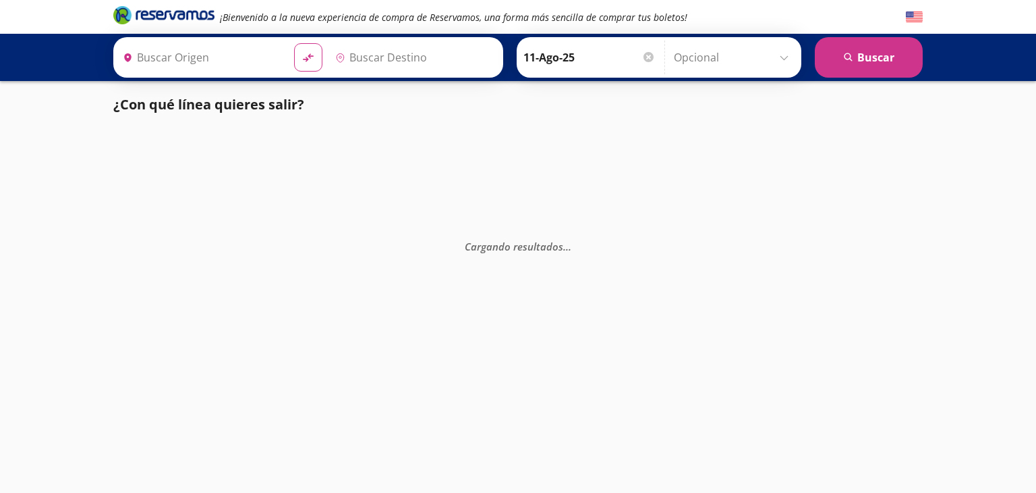
type input "Culiacán, [GEOGRAPHIC_DATA]"
type input "Central Zapopan, [GEOGRAPHIC_DATA]"
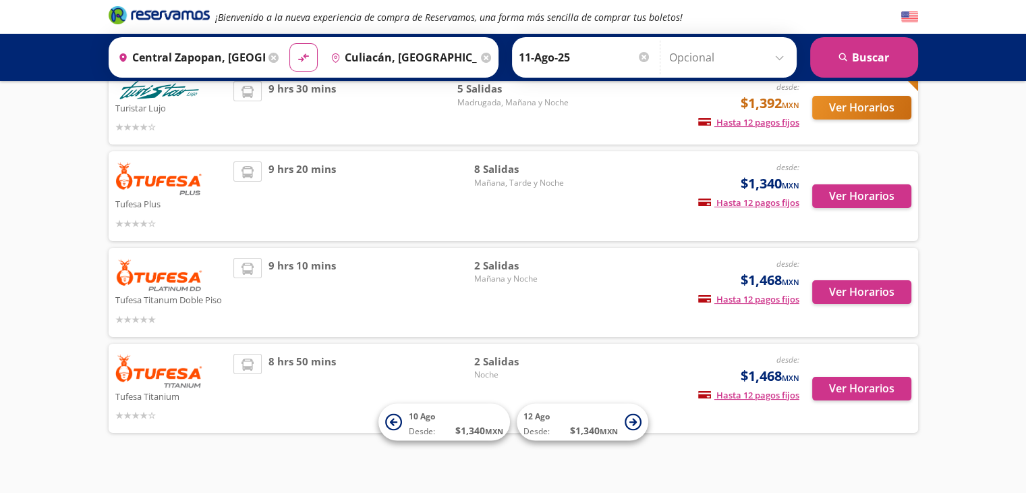
scroll to position [186, 0]
click at [526, 373] on span "Noche" at bounding box center [521, 375] width 94 height 12
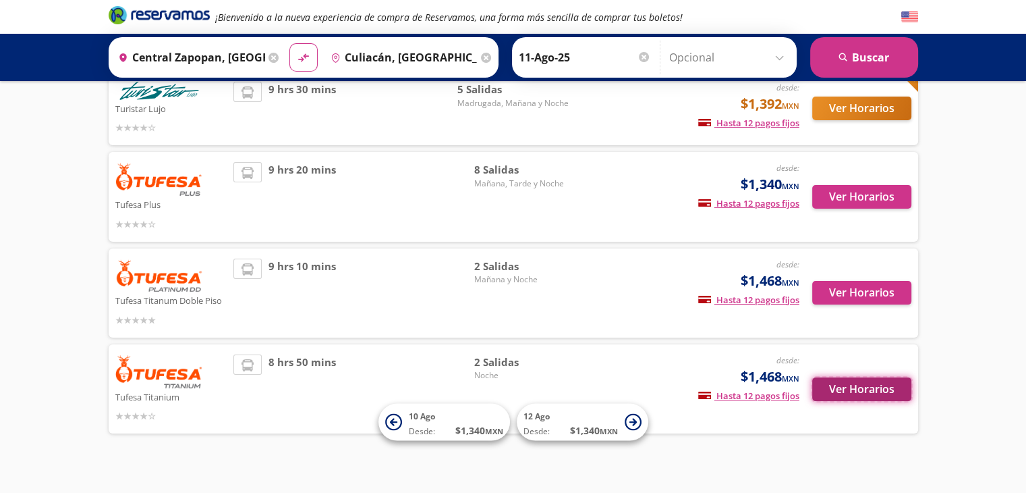
click at [831, 388] on button "Ver Horarios" at bounding box center [861, 389] width 99 height 24
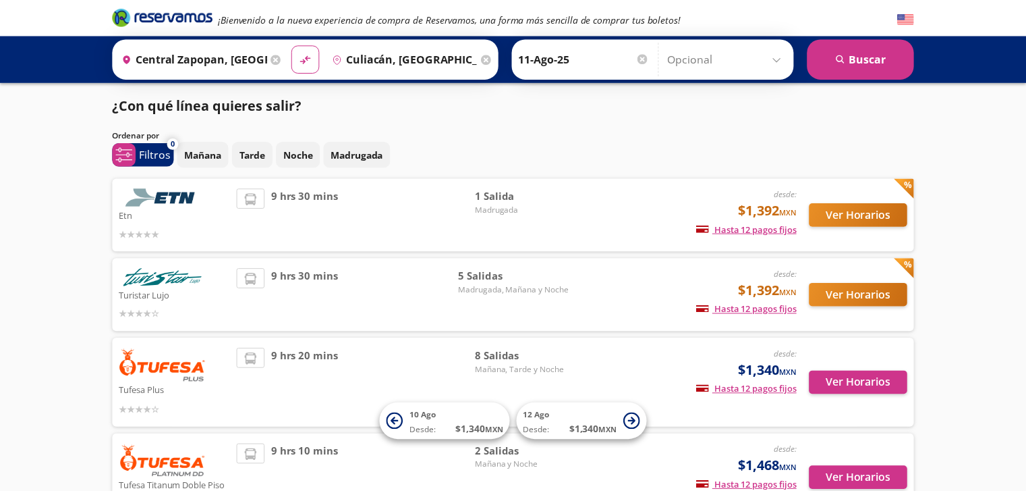
scroll to position [186, 0]
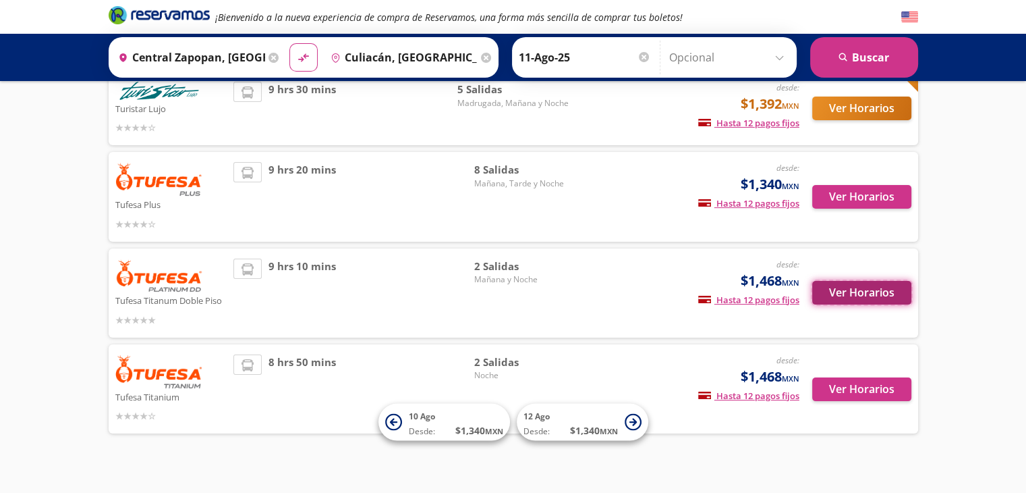
click at [866, 289] on button "Ver Horarios" at bounding box center [861, 293] width 99 height 24
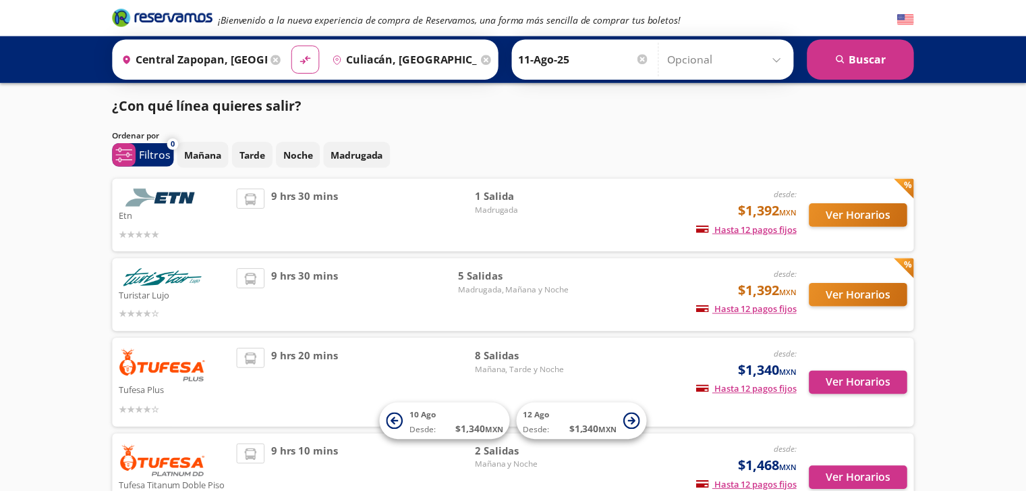
scroll to position [186, 0]
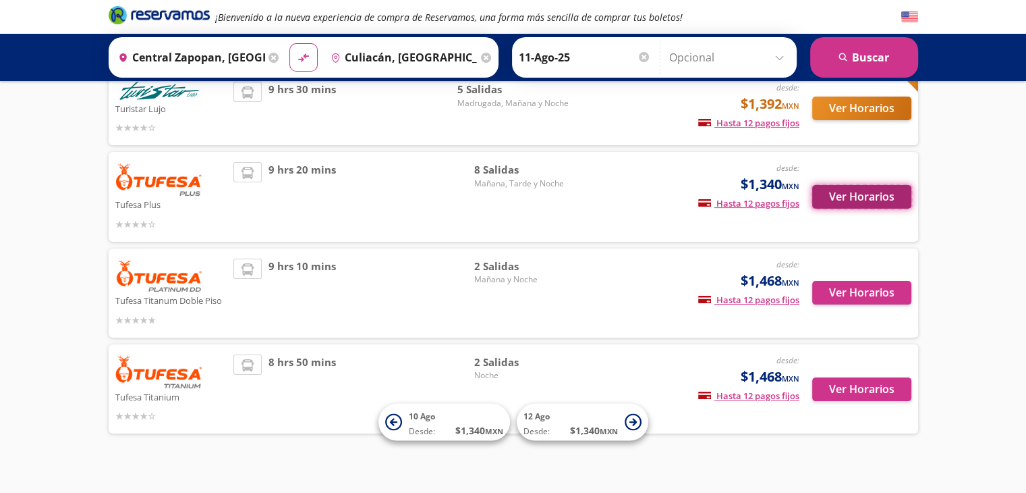
click at [847, 194] on button "Ver Horarios" at bounding box center [861, 197] width 99 height 24
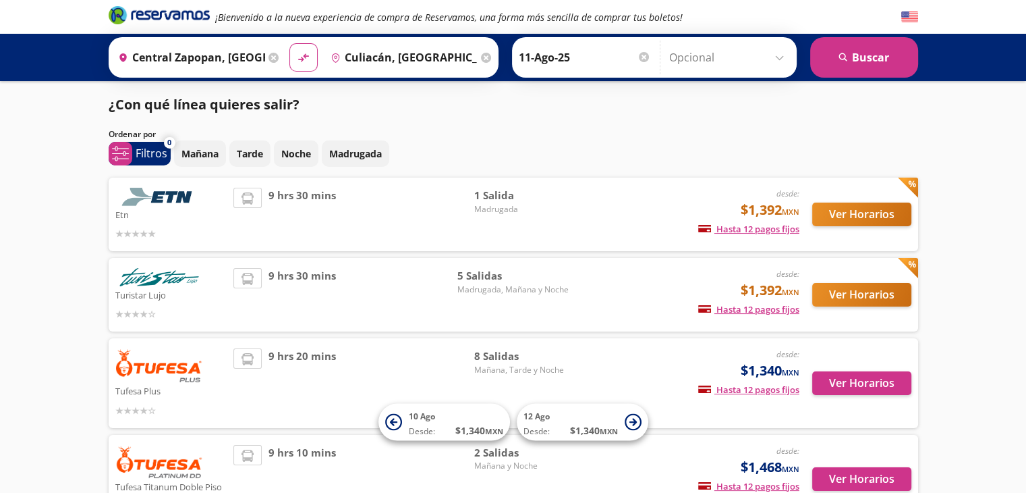
scroll to position [186, 0]
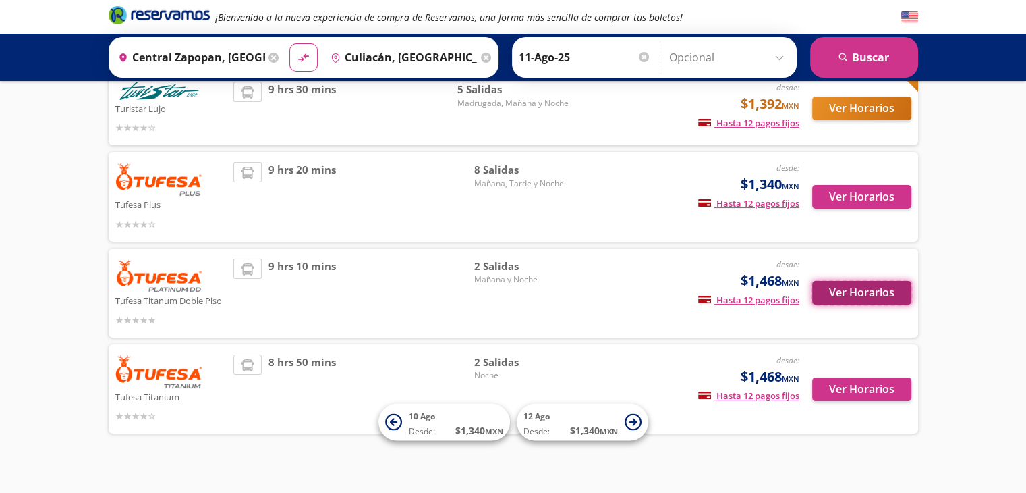
click at [858, 296] on button "Ver Horarios" at bounding box center [861, 293] width 99 height 24
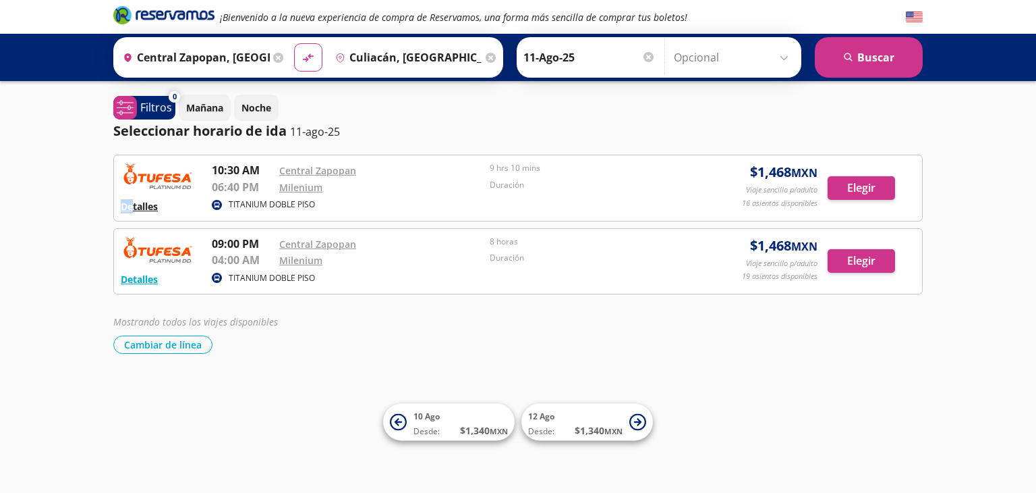
click at [134, 204] on div "¡Bienvenido a la nueva experiencia de compra de Reservamos, una forma más senci…" at bounding box center [518, 246] width 1036 height 493
click at [134, 204] on button "Detalles" at bounding box center [139, 206] width 37 height 14
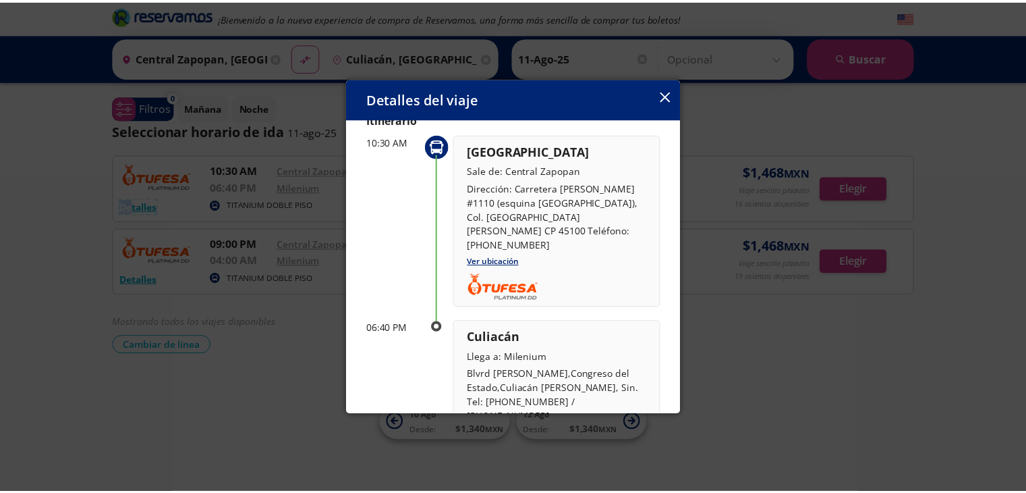
scroll to position [65, 0]
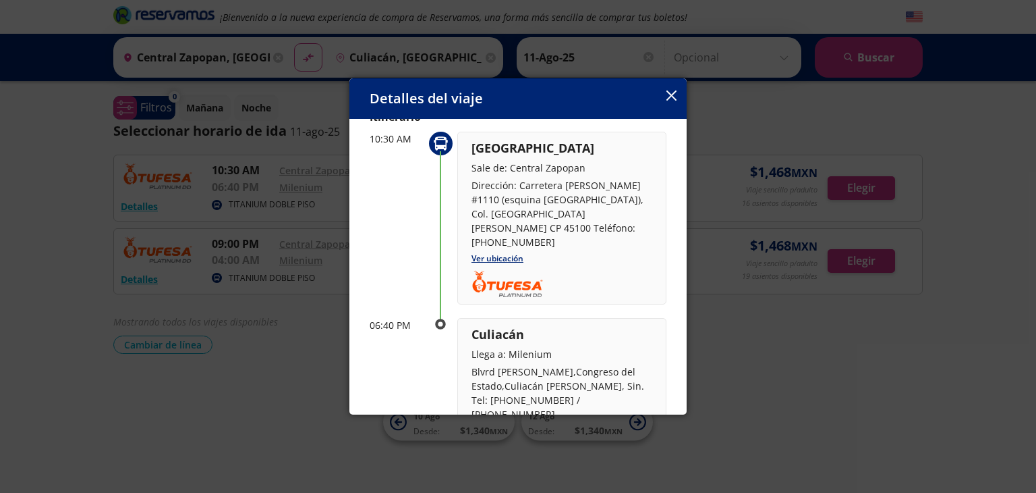
click at [815, 354] on div "Detalles del viaje Salida: [DATE] 9 hrs 10 mins llega: [DATE] Itinerario 10:30 …" at bounding box center [518, 246] width 1036 height 493
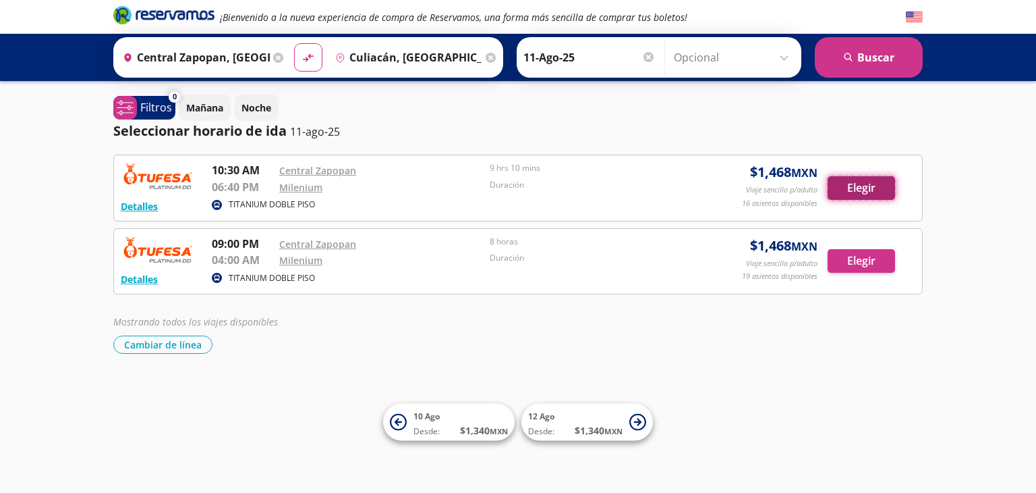
click at [843, 187] on button "Elegir" at bounding box center [861, 188] width 67 height 24
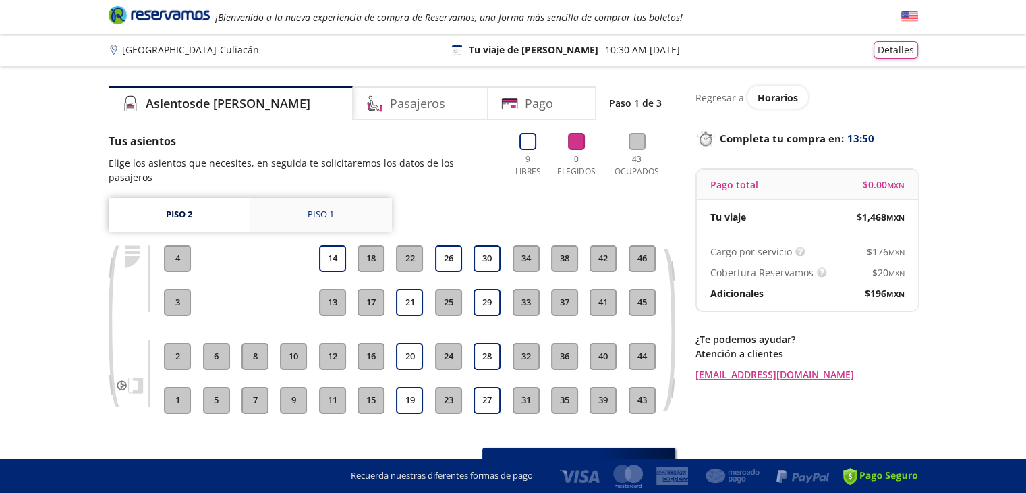
click at [364, 198] on link "Piso 1" at bounding box center [321, 215] width 142 height 34
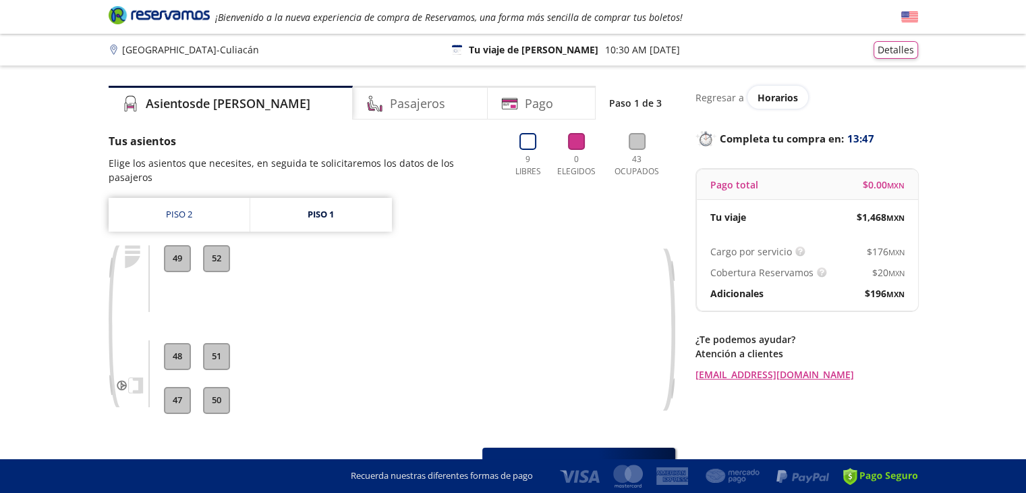
click at [181, 343] on button "48" at bounding box center [177, 356] width 27 height 27
click at [180, 202] on link "Piso 2" at bounding box center [179, 215] width 141 height 34
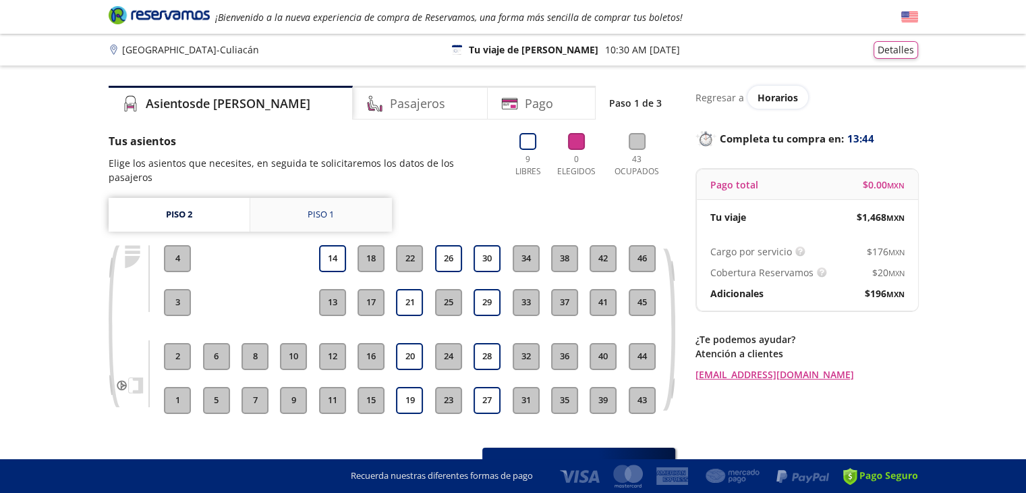
click at [356, 198] on link "Piso 1" at bounding box center [321, 215] width 142 height 34
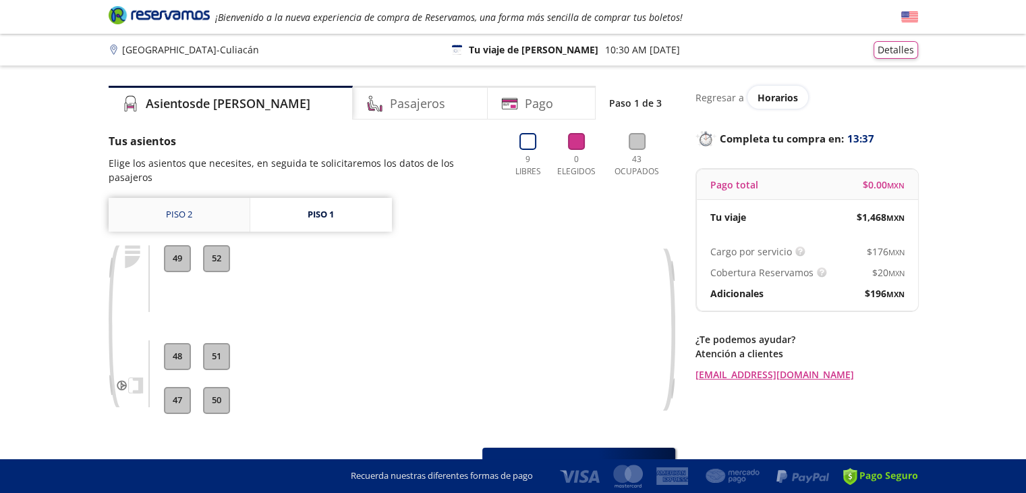
click at [186, 198] on link "Piso 2" at bounding box center [179, 215] width 141 height 34
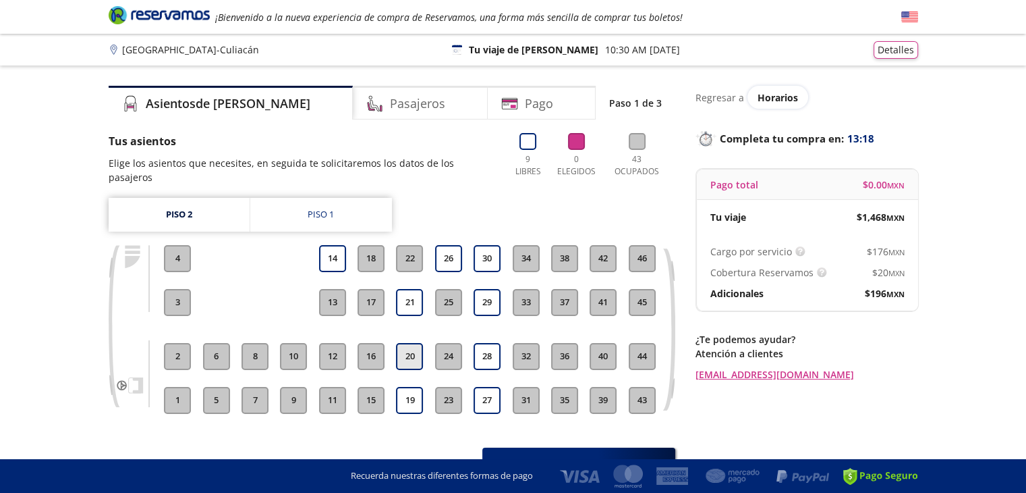
click at [418, 348] on button "20" at bounding box center [409, 356] width 27 height 27
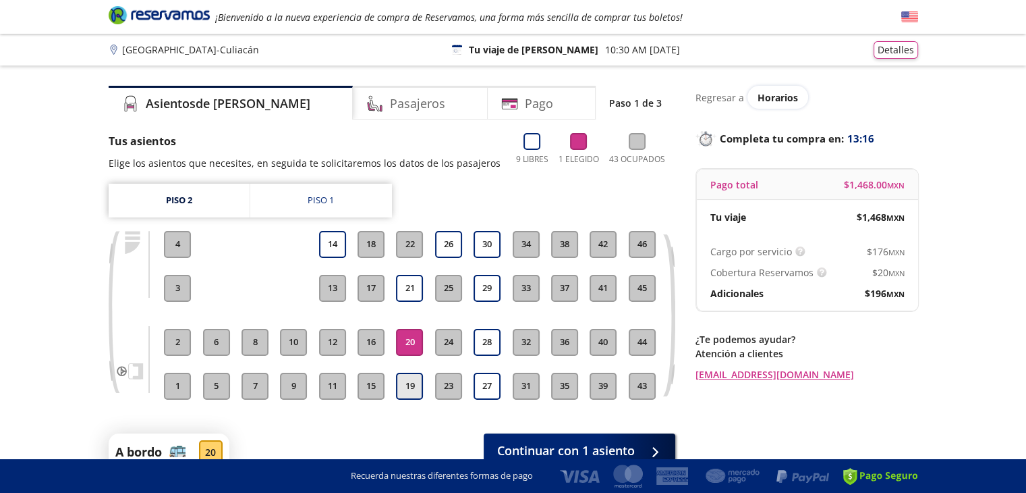
click at [412, 392] on button "19" at bounding box center [409, 385] width 27 height 27
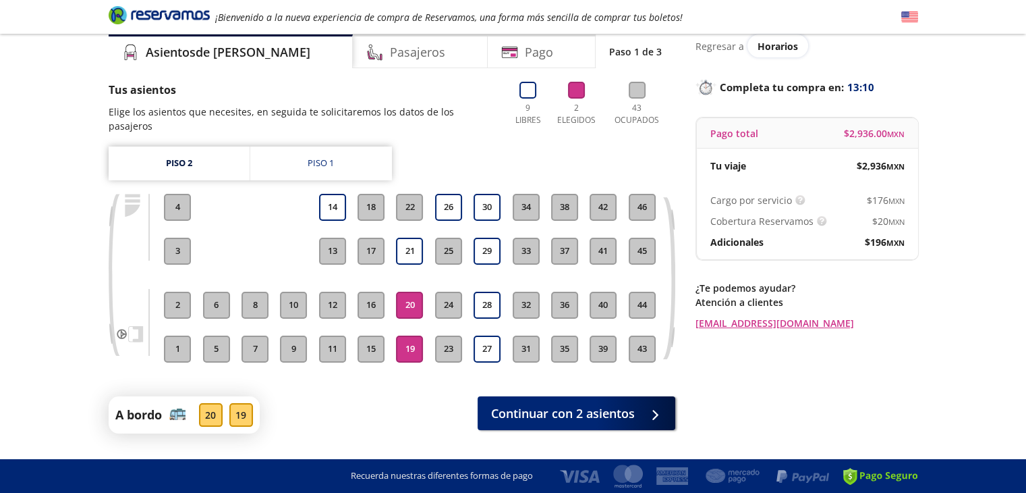
scroll to position [72, 0]
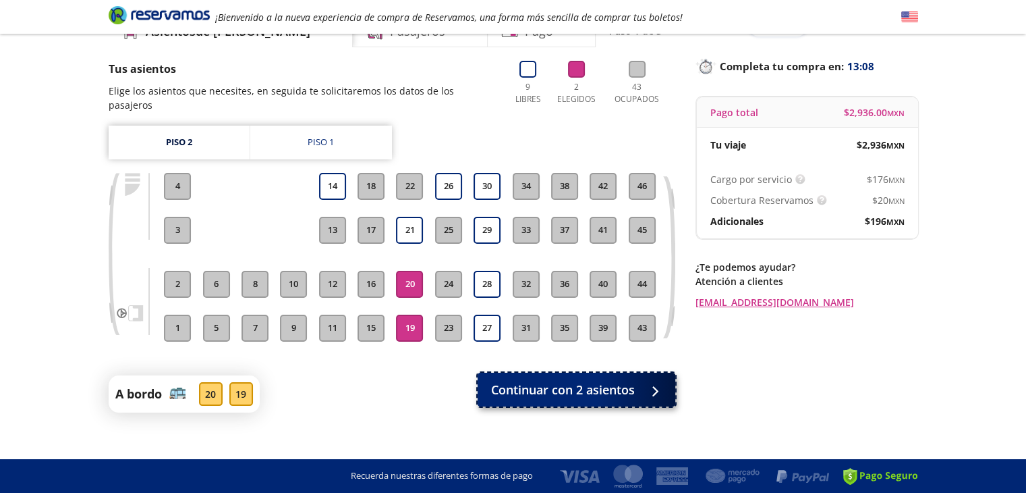
click at [553, 381] on span "Continuar con 2 asientos" at bounding box center [563, 390] width 144 height 18
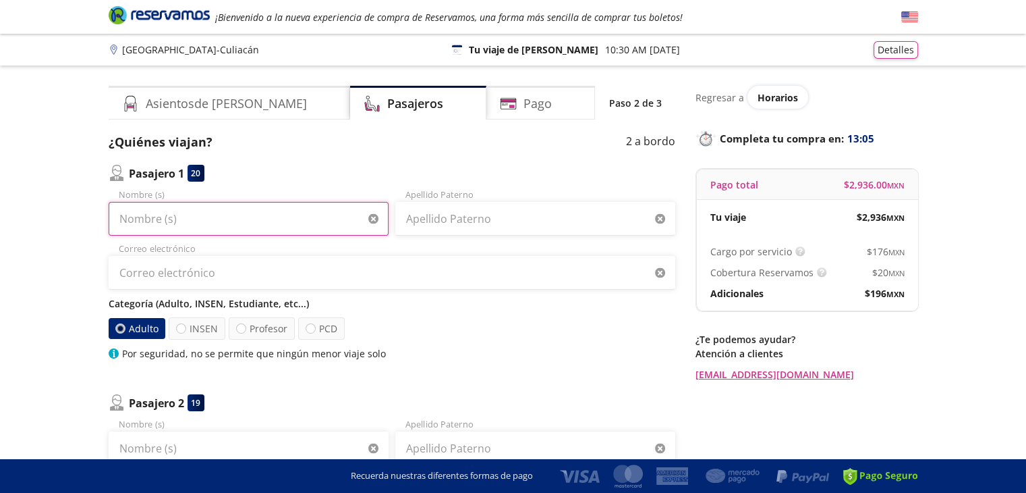
click at [198, 209] on input "Nombre (s)" at bounding box center [249, 219] width 280 height 34
type input "[PERSON_NAME]"
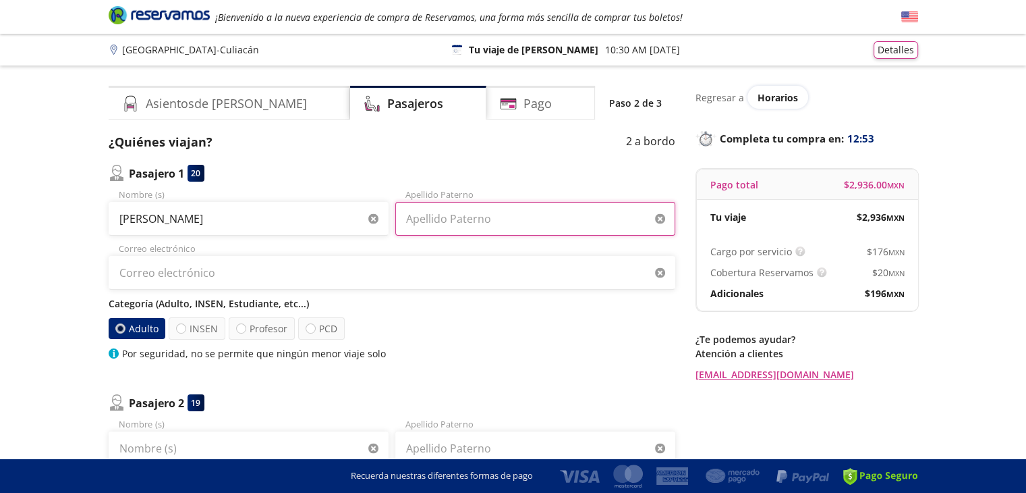
click at [444, 213] on input "Apellido Paterno" at bounding box center [535, 219] width 280 height 34
type input "[PERSON_NAME]"
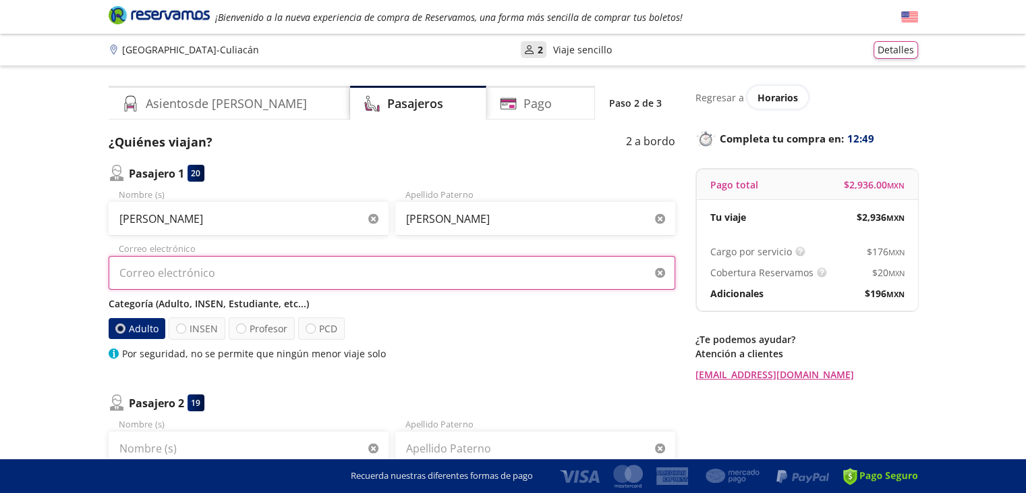
click at [295, 272] on input "Correo electrónico" at bounding box center [392, 273] width 567 height 34
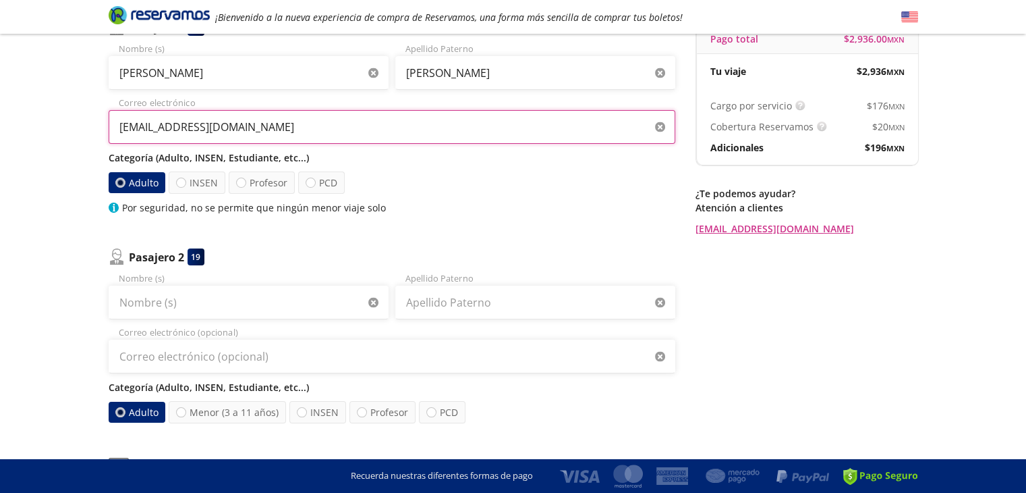
scroll to position [147, 0]
type input "[EMAIL_ADDRESS][DOMAIN_NAME]"
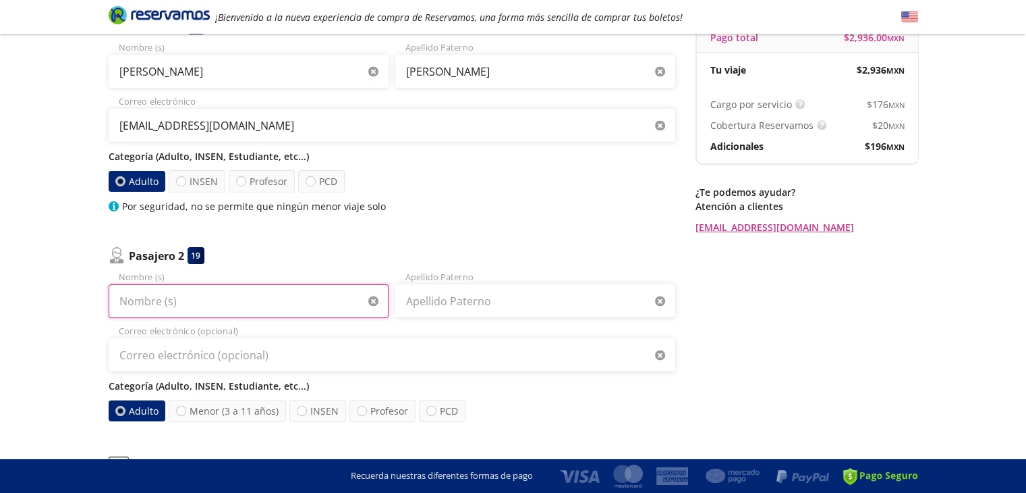
click at [259, 293] on input "Nombre (s)" at bounding box center [249, 301] width 280 height 34
type input "[PERSON_NAME]"
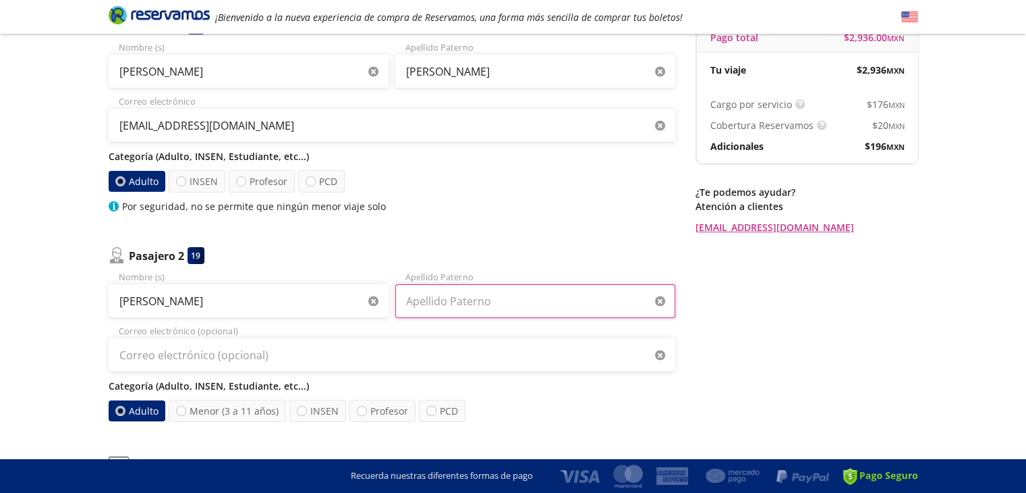
click at [516, 284] on input "Apellido Paterno" at bounding box center [535, 301] width 280 height 34
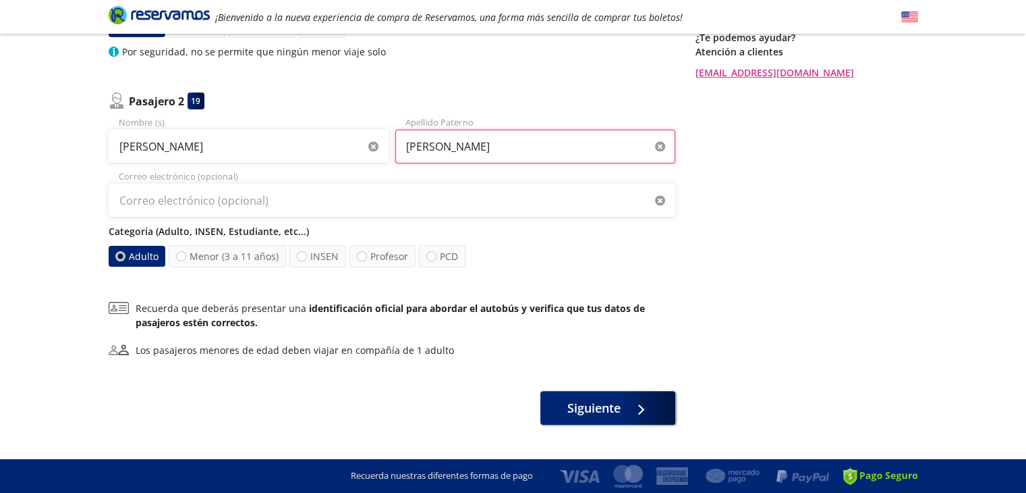
scroll to position [304, 0]
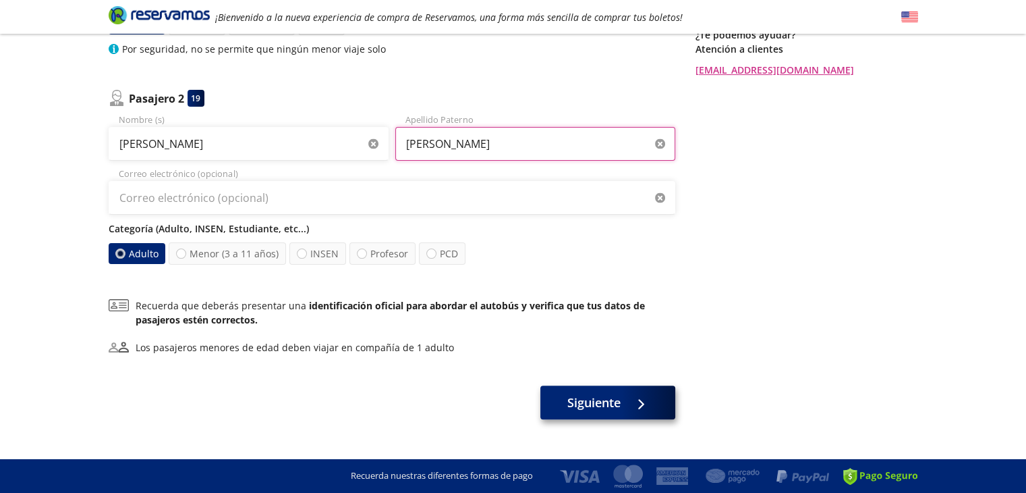
type input "[PERSON_NAME]"
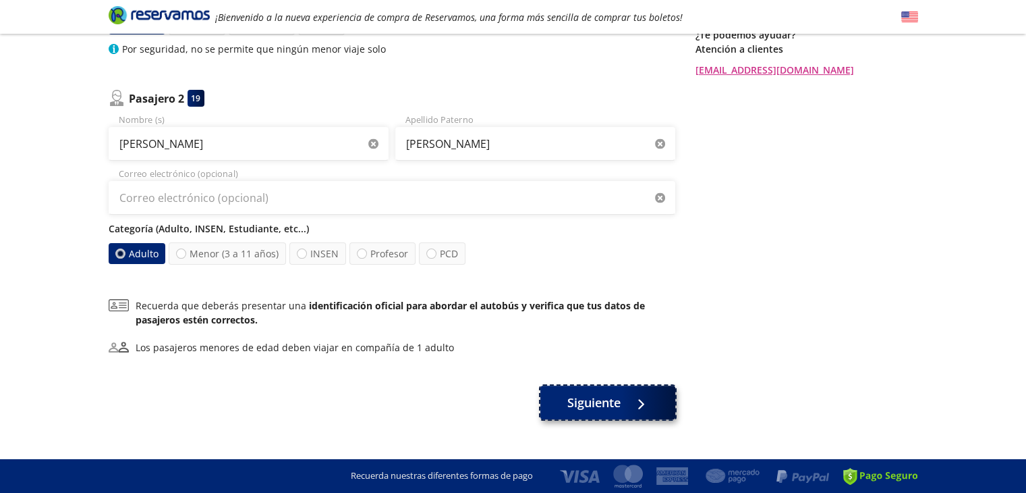
click at [617, 399] on span "Siguiente" at bounding box center [593, 402] width 53 height 18
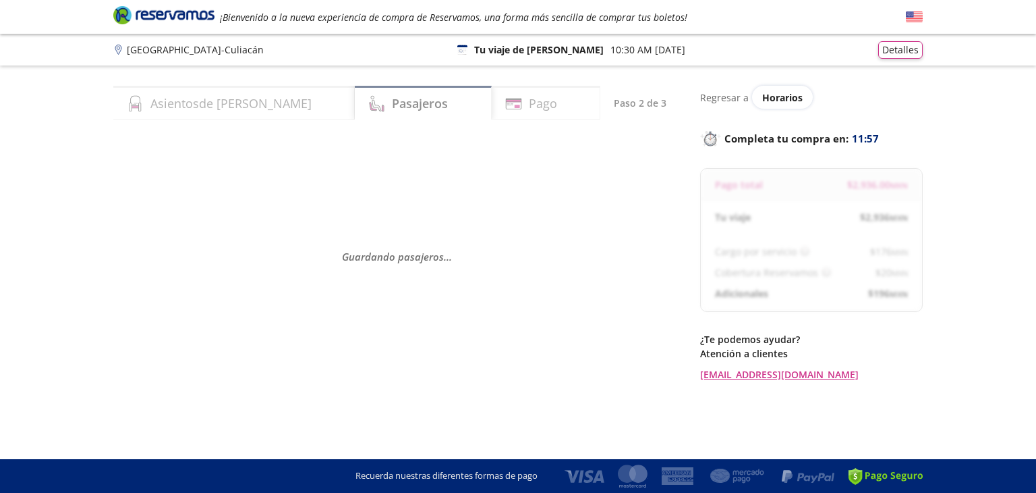
select select "MX"
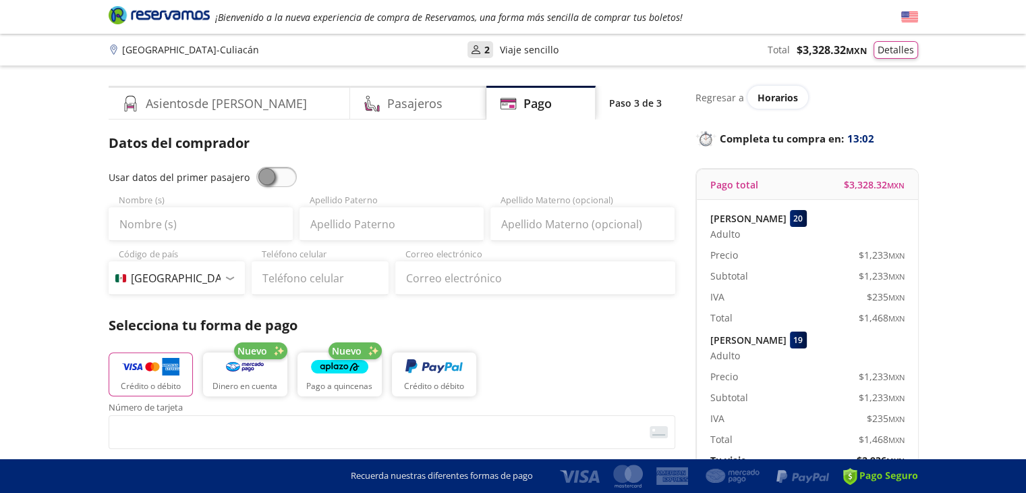
click at [272, 171] on span at bounding box center [276, 177] width 40 height 20
click at [256, 167] on input "checkbox" at bounding box center [256, 167] width 0 height 0
type input "[PERSON_NAME]"
type input "[EMAIL_ADDRESS][DOMAIN_NAME]"
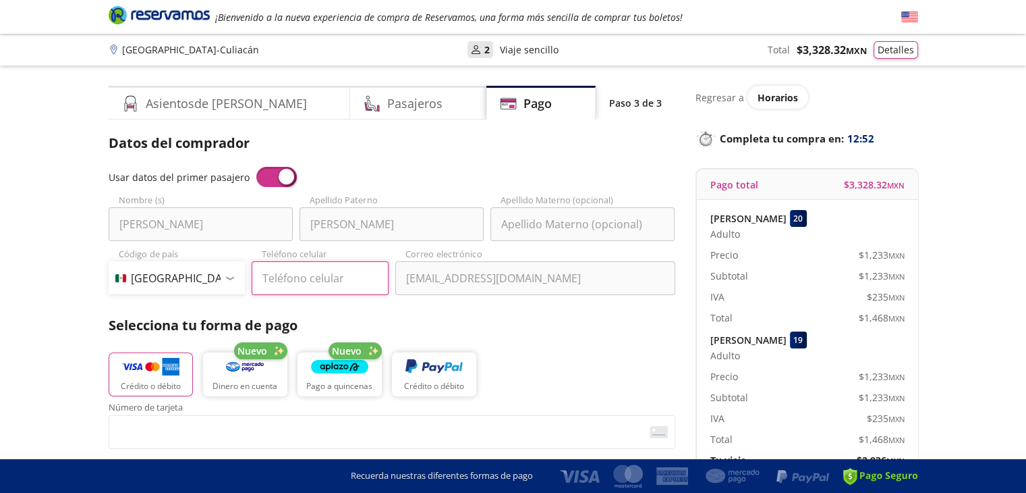
click at [275, 281] on input "Teléfono celular" at bounding box center [320, 278] width 137 height 34
type input "[PHONE_NUMBER]"
click at [143, 373] on img "button" at bounding box center [150, 367] width 57 height 20
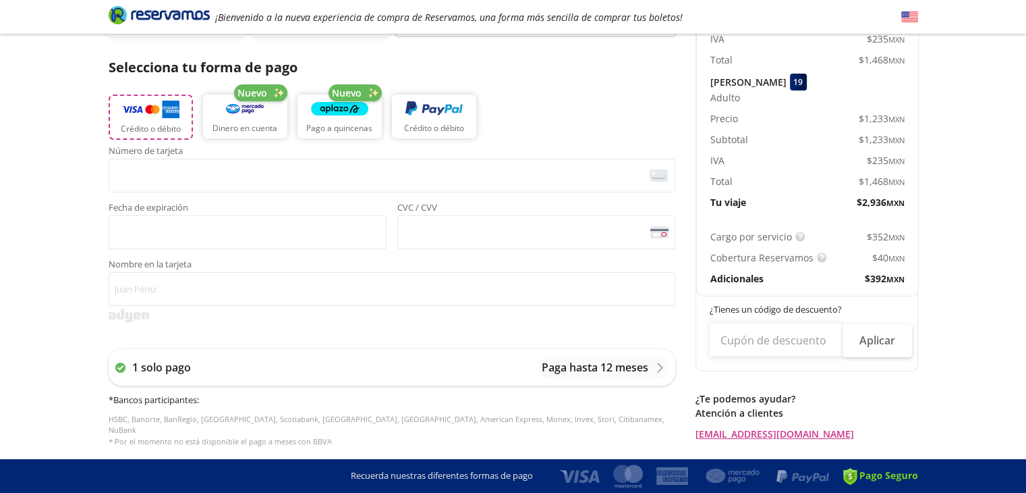
scroll to position [263, 0]
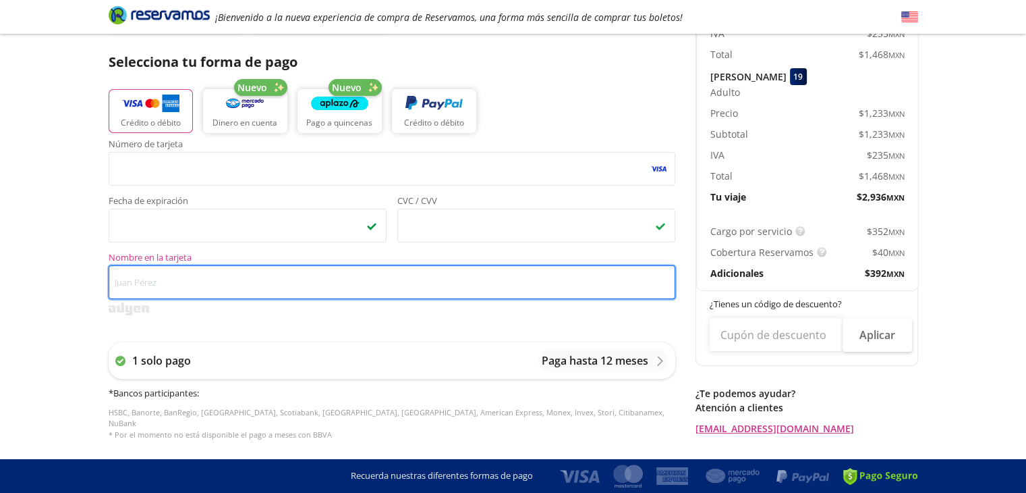
click at [227, 283] on input "Nombre en la tarjeta" at bounding box center [392, 282] width 567 height 34
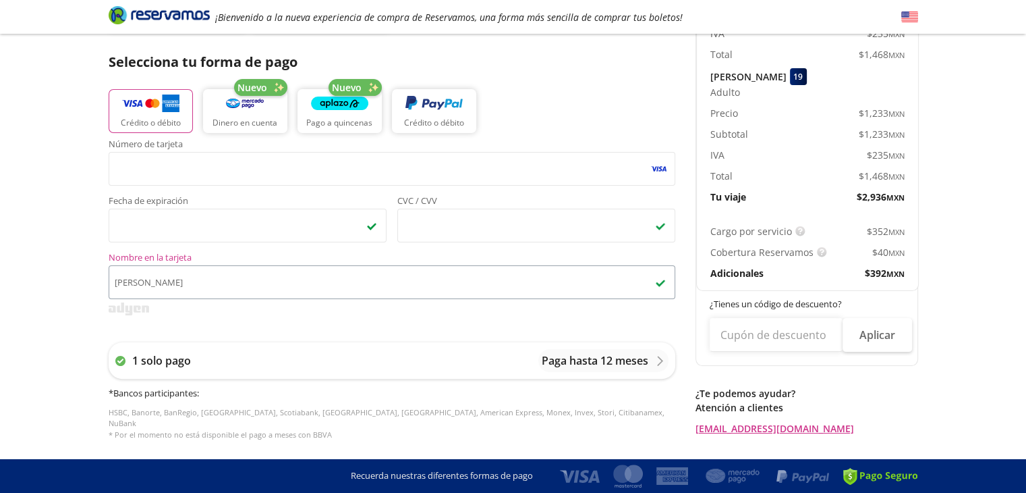
scroll to position [277, 0]
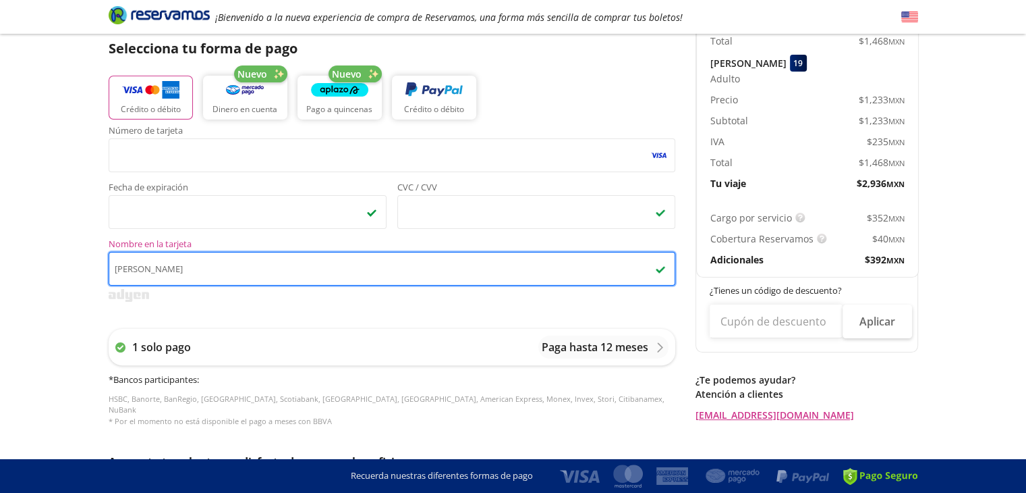
click at [194, 266] on input "[PERSON_NAME]" at bounding box center [392, 269] width 567 height 34
type input "[PERSON_NAME]"
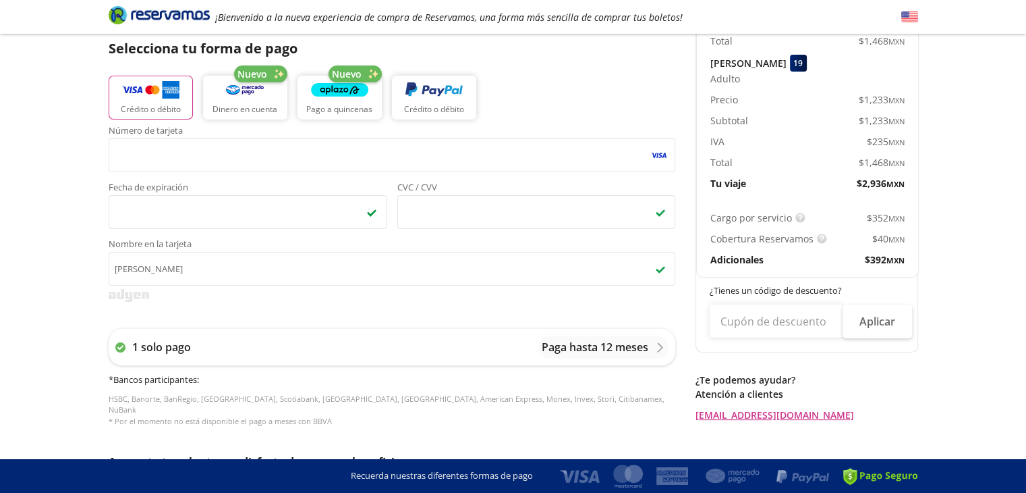
click at [27, 260] on div "Group 9 Created with Sketch. Pago Guadalajara - Culiacán ¡Bienvenido a la nueva…" at bounding box center [513, 268] width 1026 height 1091
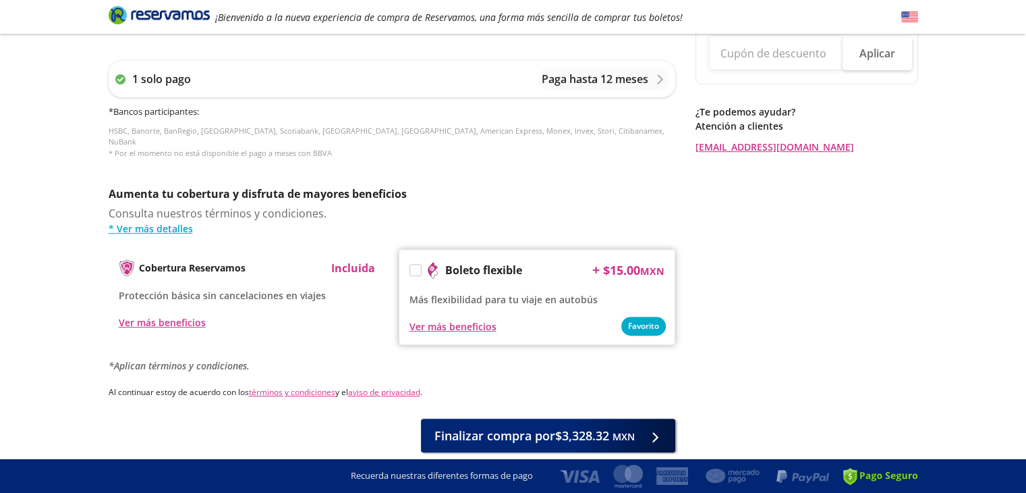
scroll to position [588, 0]
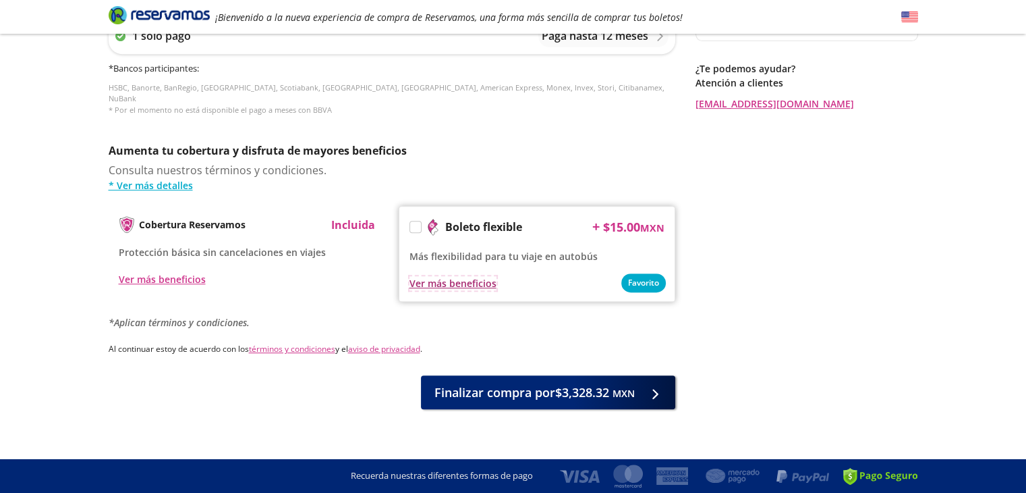
click at [464, 276] on div "Ver más beneficios" at bounding box center [453, 283] width 87 height 14
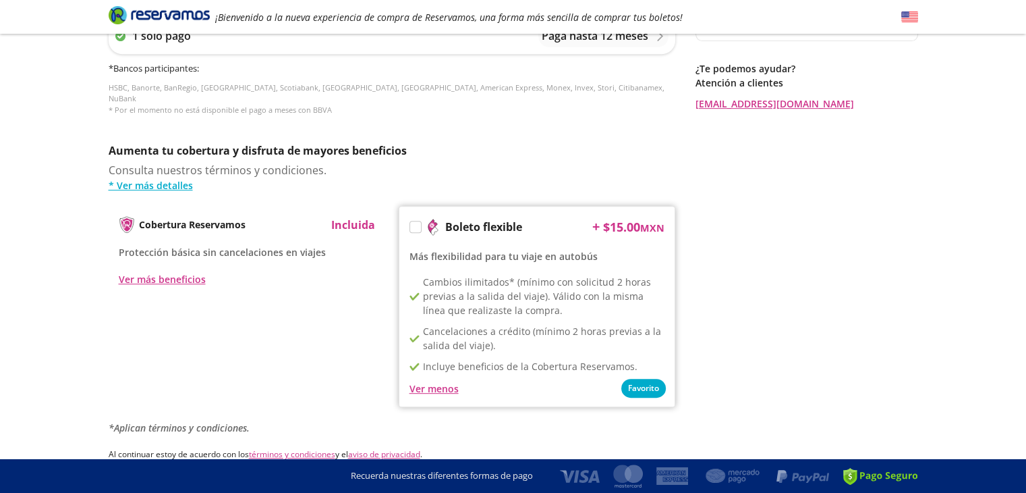
click at [414, 221] on label at bounding box center [415, 226] width 11 height 11
click at [414, 225] on input "Boleto flexible" at bounding box center [414, 229] width 9 height 9
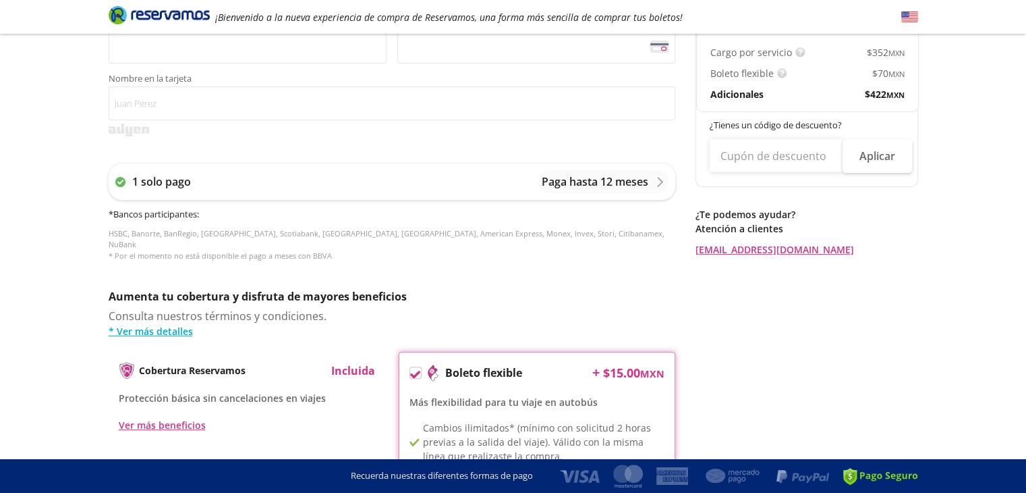
scroll to position [449, 0]
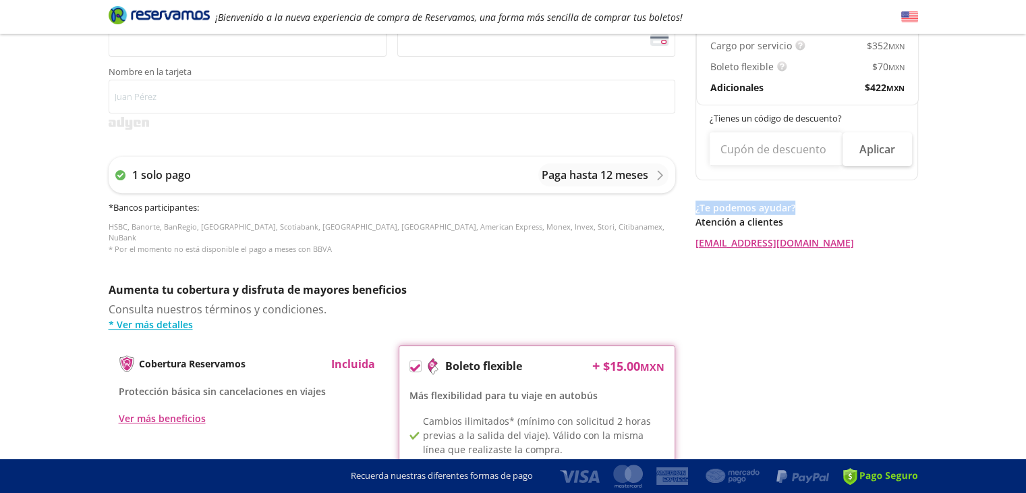
drag, startPoint x: 1026, startPoint y: 141, endPoint x: 1004, endPoint y: 202, distance: 65.1
click at [1004, 202] on div "Group 9 Created with Sketch. Pago Guadalajara - Culiacán ¡Bienvenido a la nueva…" at bounding box center [513, 149] width 1026 height 1196
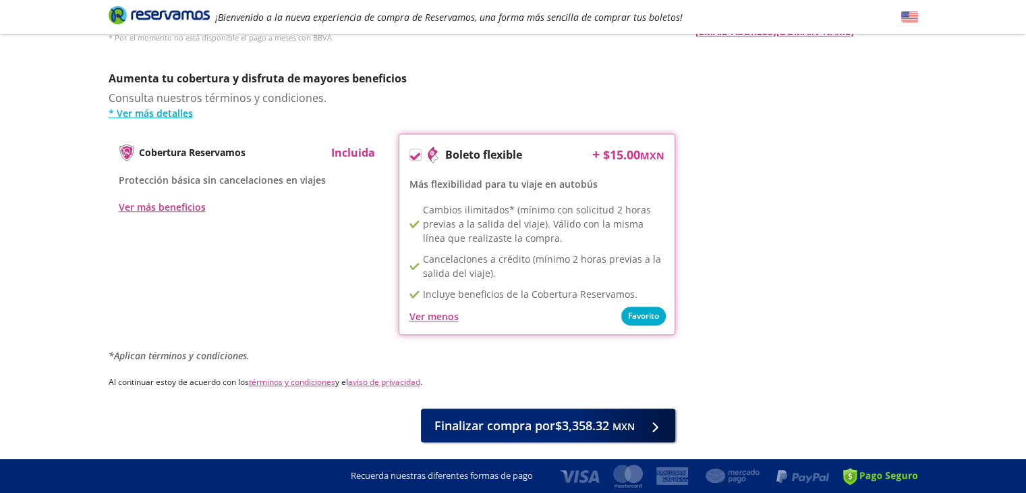
scroll to position [693, 0]
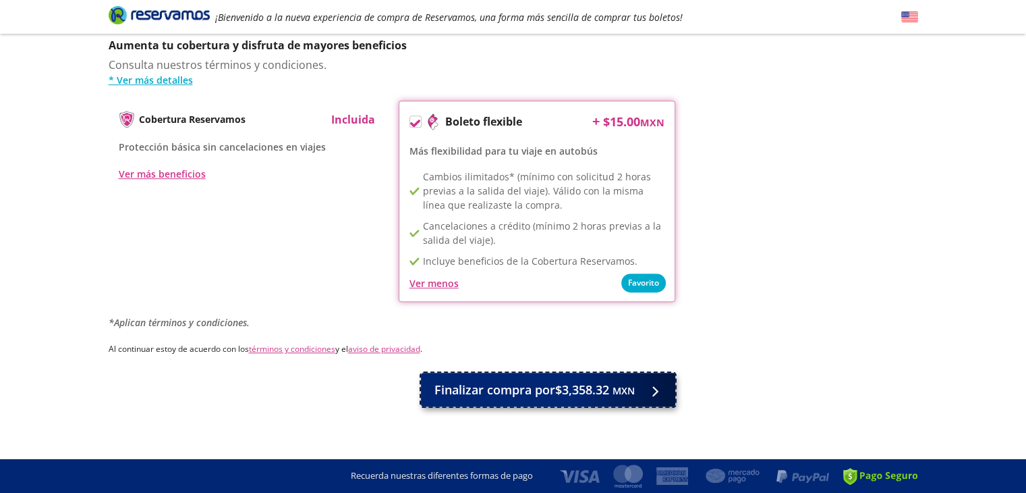
click at [600, 381] on span "Finalizar compra por $3,358.32 MXN" at bounding box center [535, 390] width 200 height 18
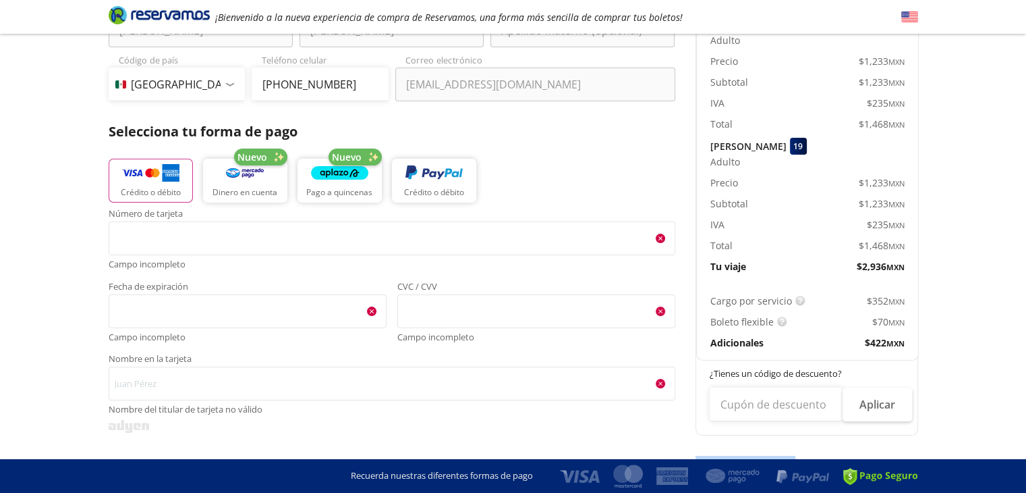
scroll to position [195, 0]
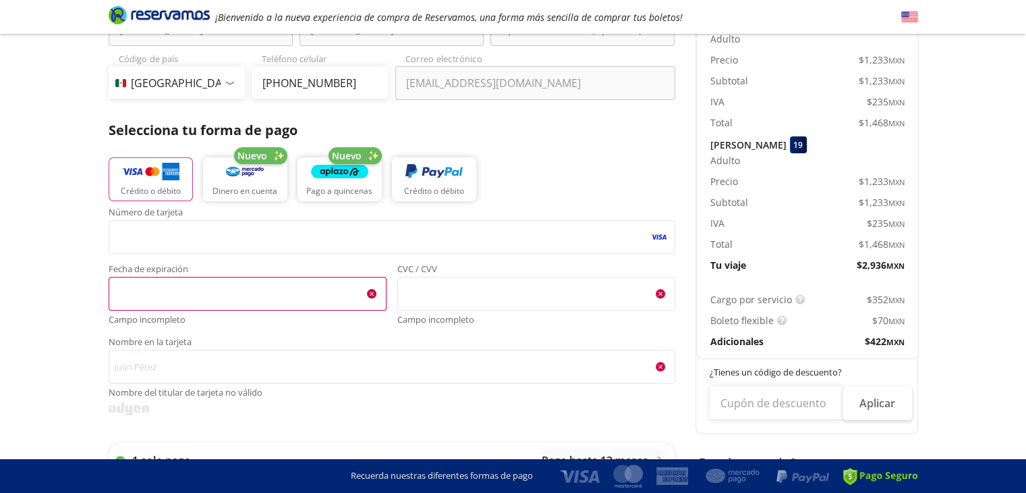
click at [216, 281] on iframe "<p>Your browser does not support iframes.</p>" at bounding box center [248, 294] width 266 height 26
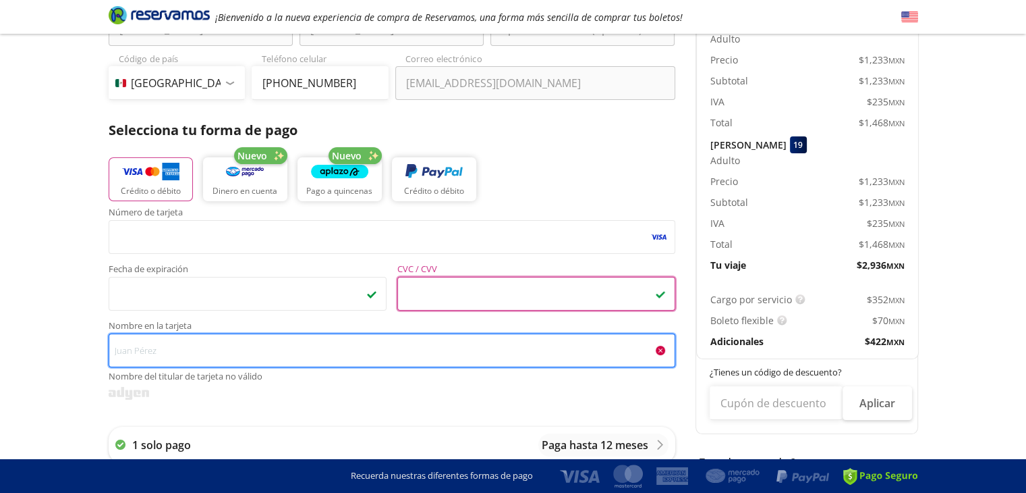
click at [208, 345] on input "Nombre en la tarjeta Nombre del titular de tarjeta no válido" at bounding box center [392, 350] width 567 height 34
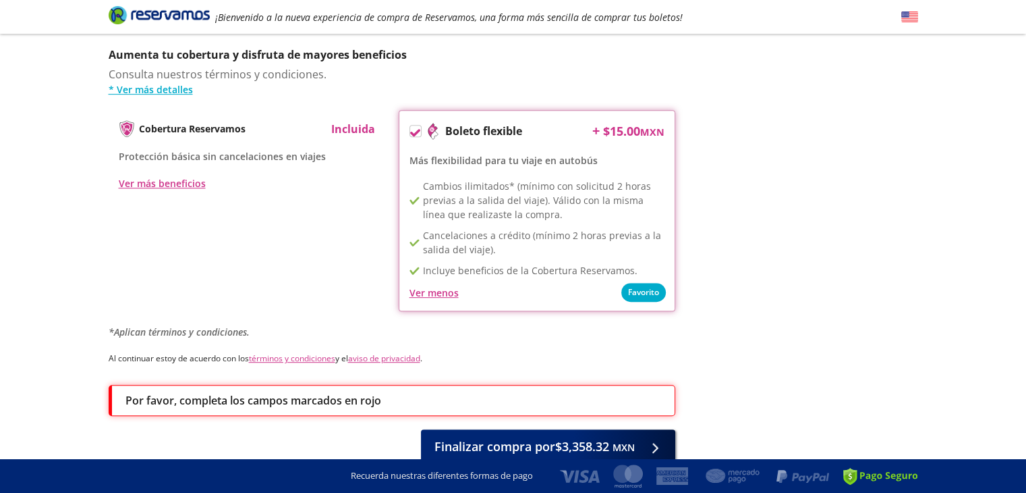
scroll to position [737, 0]
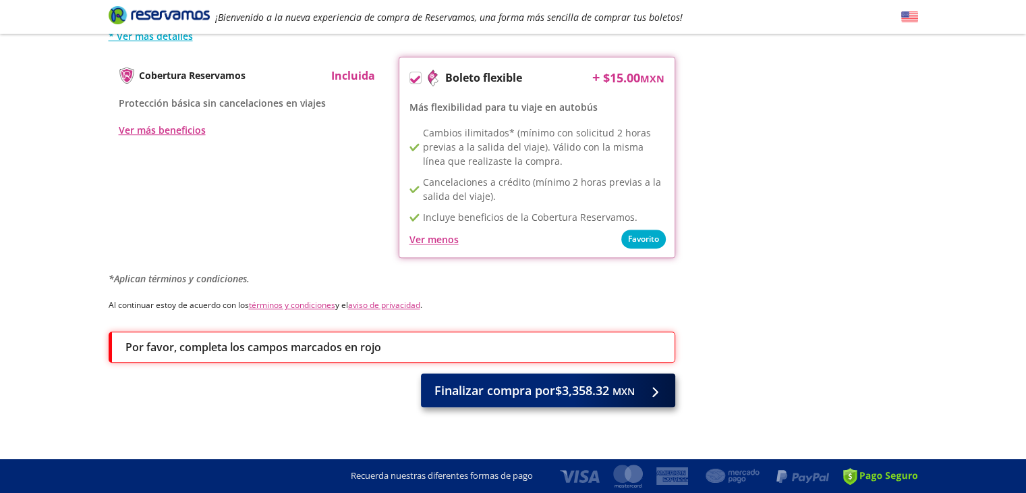
type input "[PERSON_NAME]"
click at [606, 384] on span "Finalizar compra por $3,358.32 MXN" at bounding box center [535, 390] width 200 height 18
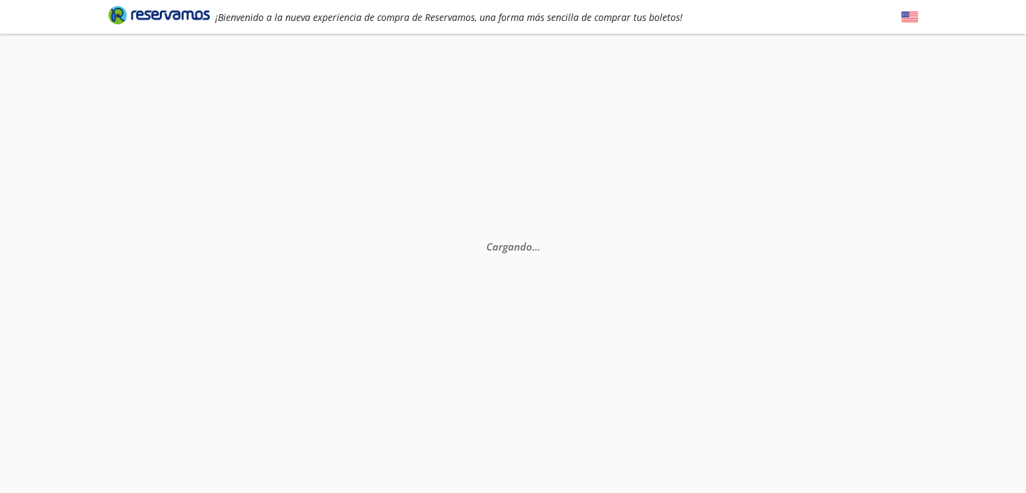
scroll to position [0, 0]
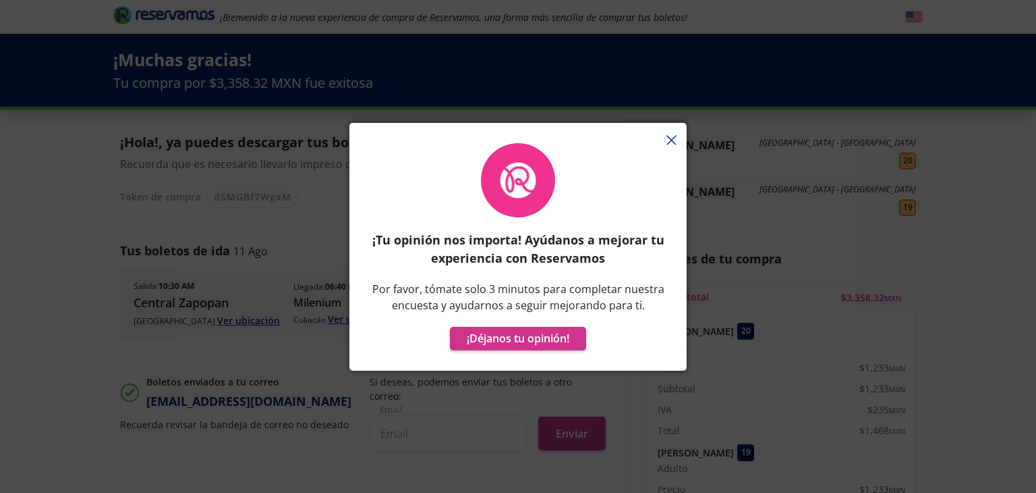
click at [675, 141] on div "¡Tu opinión nos importa! Ayúdanos a mejorar tu experiencia con Reservamos Por f…" at bounding box center [518, 253] width 337 height 234
click at [675, 138] on div "¡Tu opinión nos importa! Ayúdanos a mejorar tu experiencia con Reservamos Por f…" at bounding box center [518, 253] width 337 height 234
click at [667, 144] on div "¡Tu opinión nos importa! Ayúdanos a mejorar tu experiencia con Reservamos Por f…" at bounding box center [518, 253] width 337 height 234
click at [673, 141] on div "¡Tu opinión nos importa! Ayúdanos a mejorar tu experiencia con Reservamos Por f…" at bounding box center [518, 253] width 337 height 234
click at [488, 344] on button "¡Déjanos tu opinión!" at bounding box center [518, 339] width 136 height 24
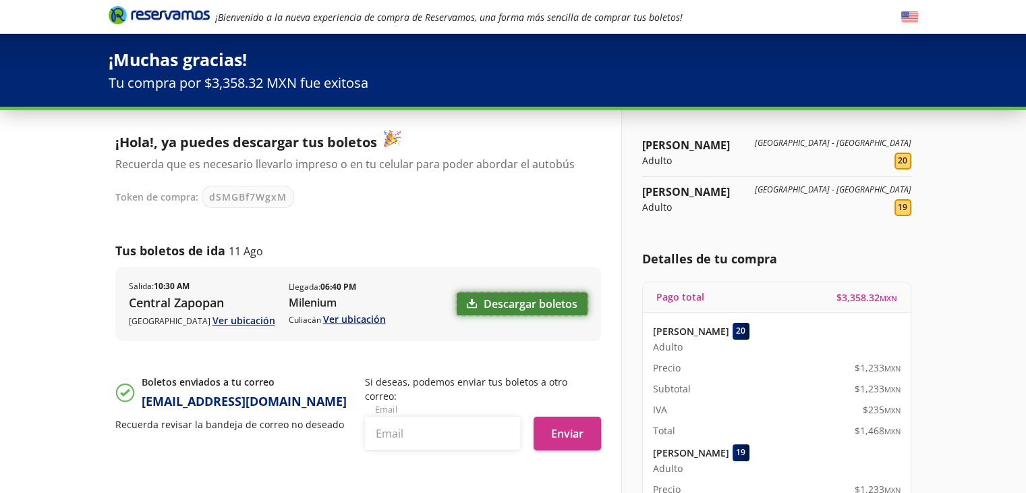
click at [530, 303] on link "Descargar boletos" at bounding box center [522, 303] width 131 height 23
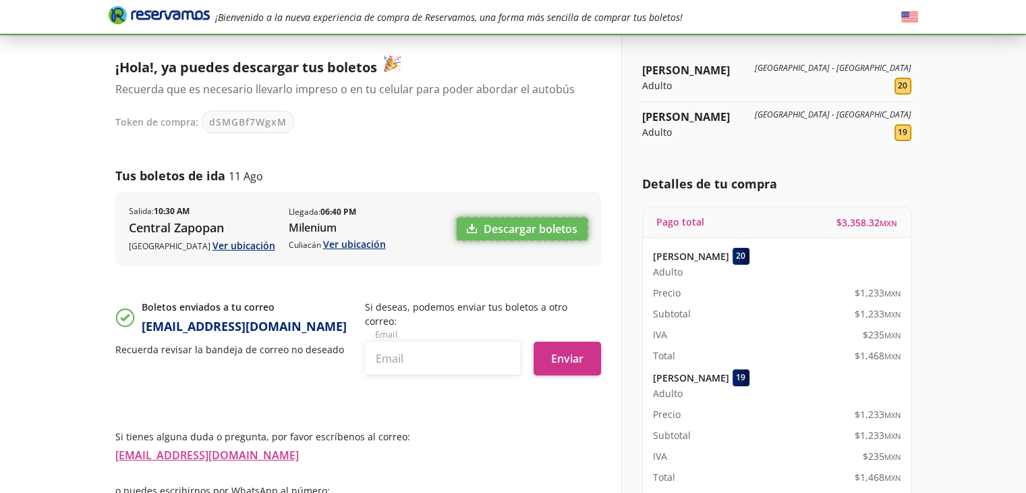
scroll to position [76, 0]
click at [431, 347] on input "text" at bounding box center [442, 358] width 155 height 34
type input "[EMAIL_ADDRESS][DOMAIN_NAME]"
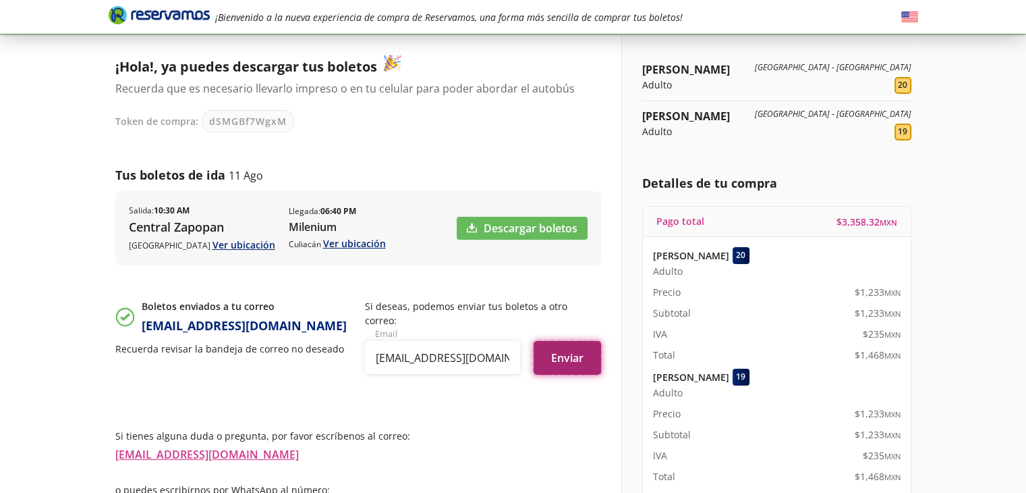
click at [553, 341] on button "Enviar" at bounding box center [567, 358] width 67 height 34
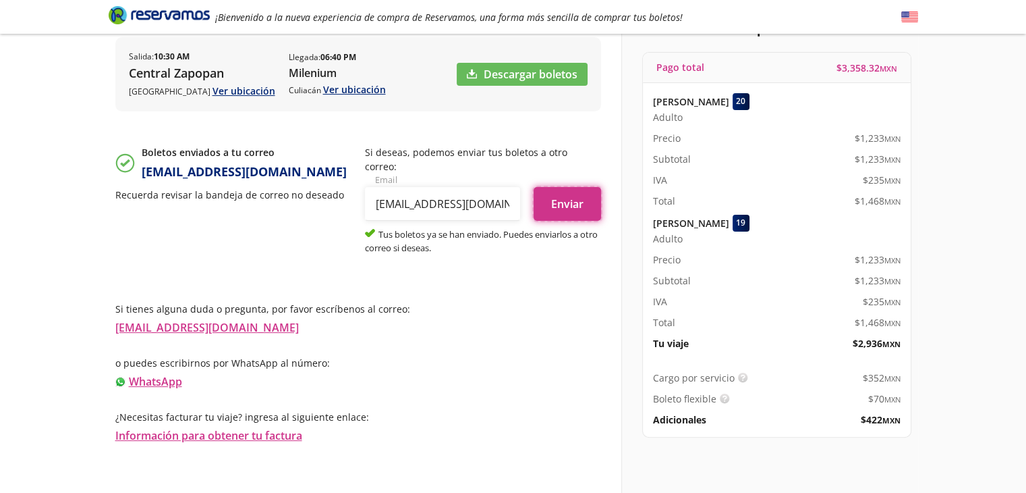
scroll to position [240, 0]
